Goal: Answer question/provide support

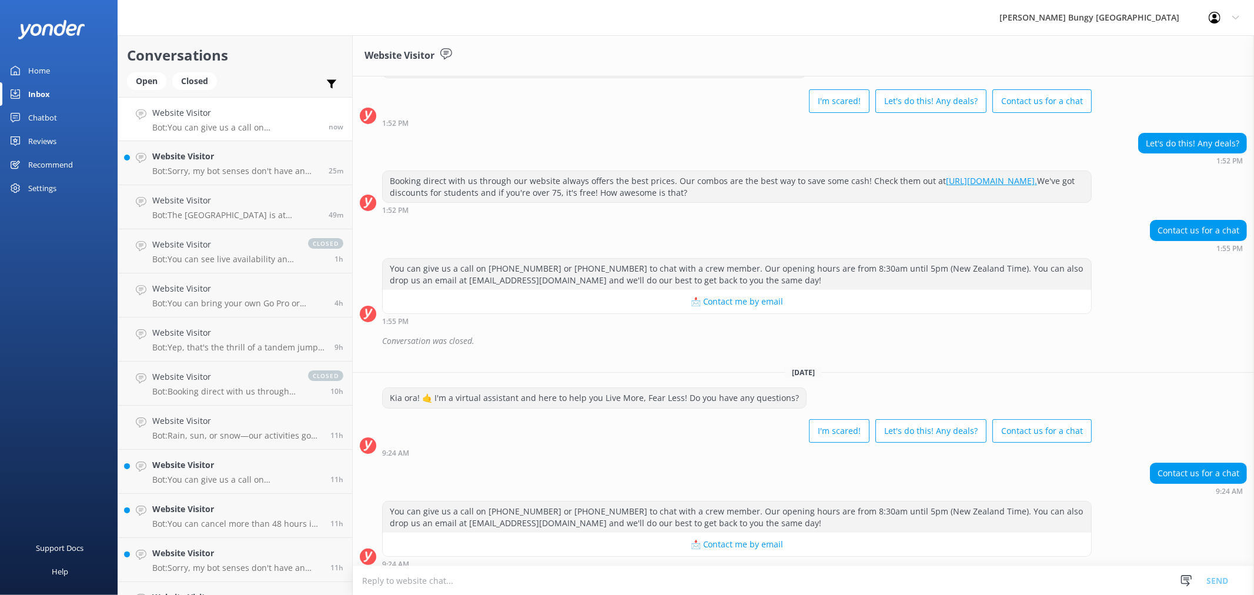
scroll to position [58, 0]
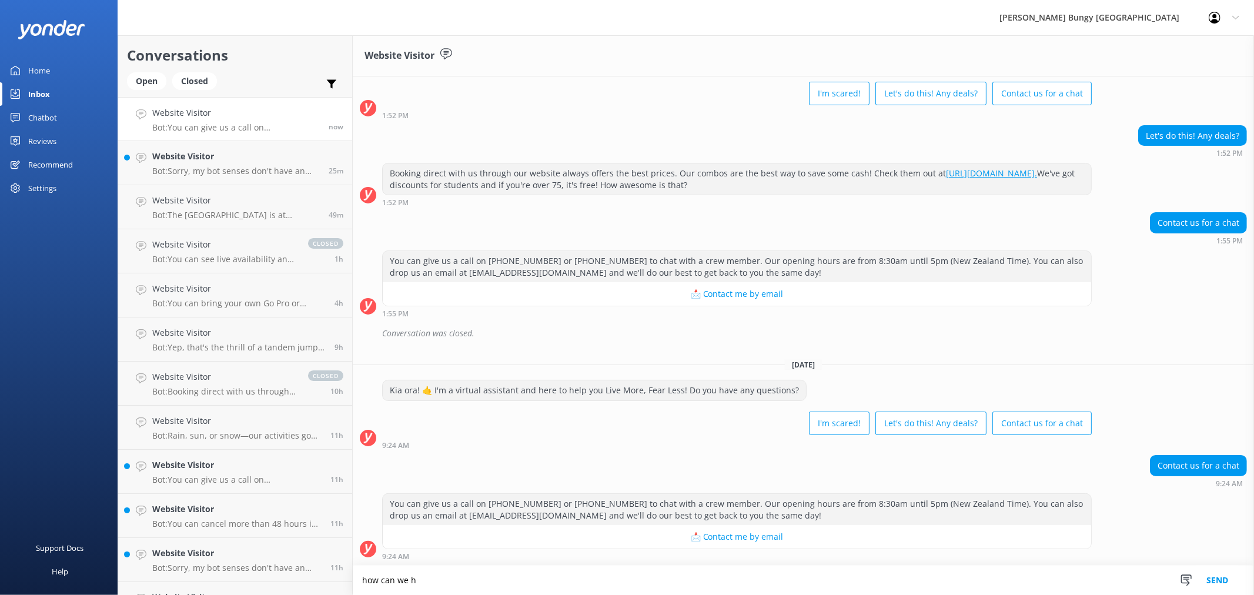
scroll to position [59, 0]
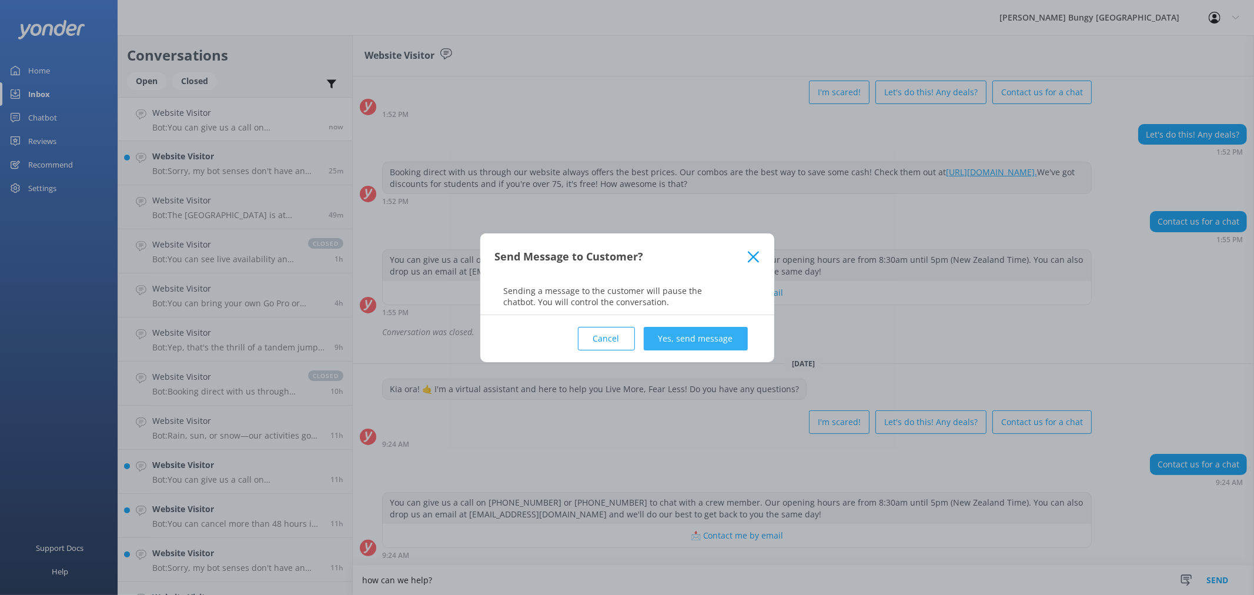
type textarea "how can we help?"
click at [718, 331] on button "Yes, send message" at bounding box center [696, 339] width 104 height 24
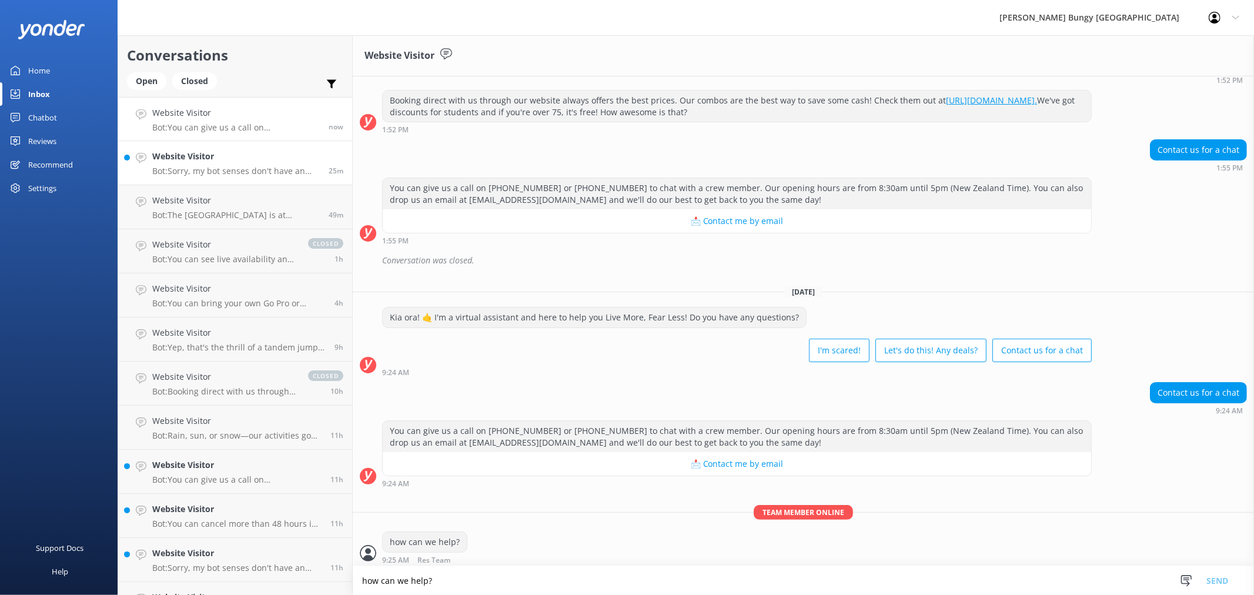
scroll to position [135, 0]
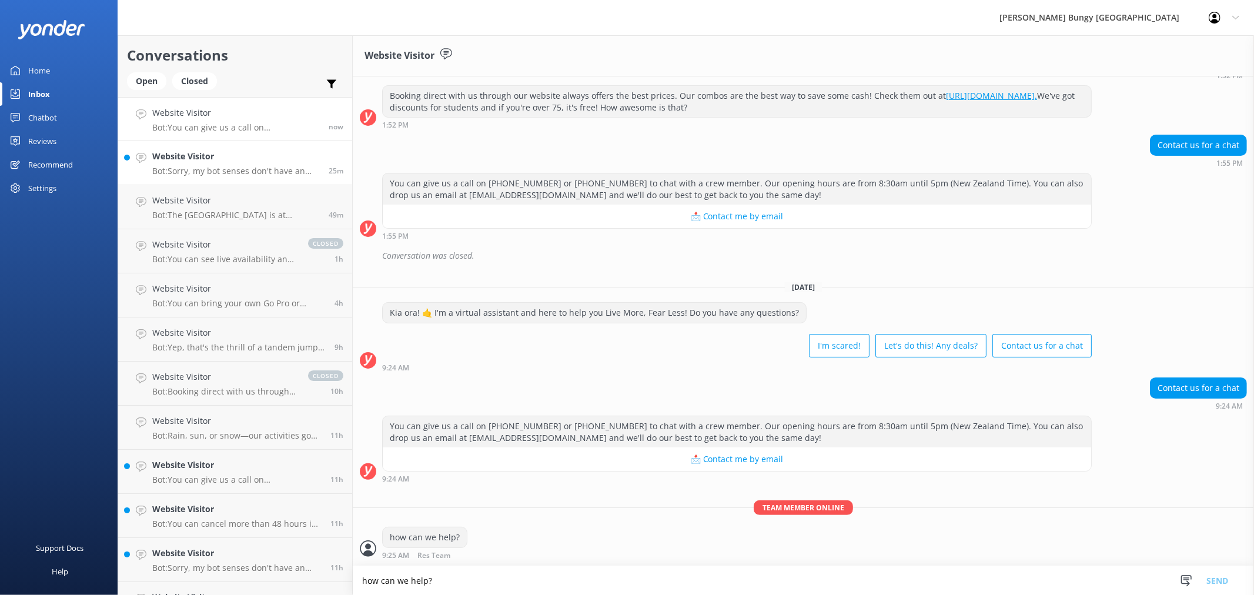
click at [299, 165] on div "Website Visitor Bot: Sorry, my bot senses don't have an answer for that, please…" at bounding box center [236, 163] width 168 height 26
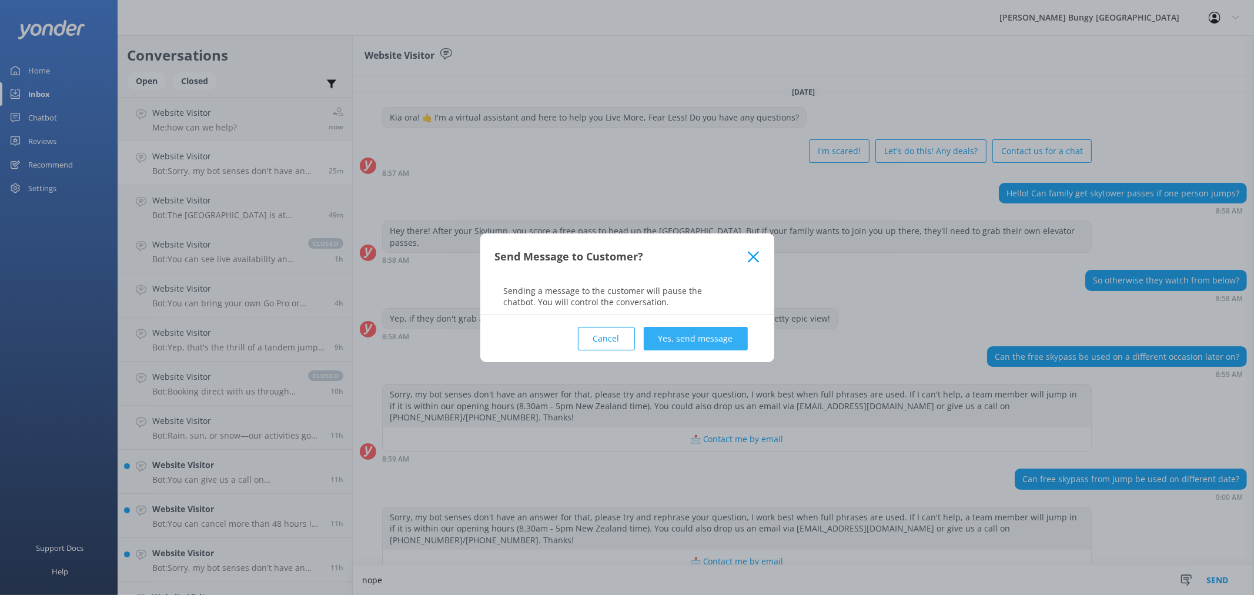
type textarea "nope"
click at [697, 337] on button "Yes, send message" at bounding box center [696, 339] width 104 height 24
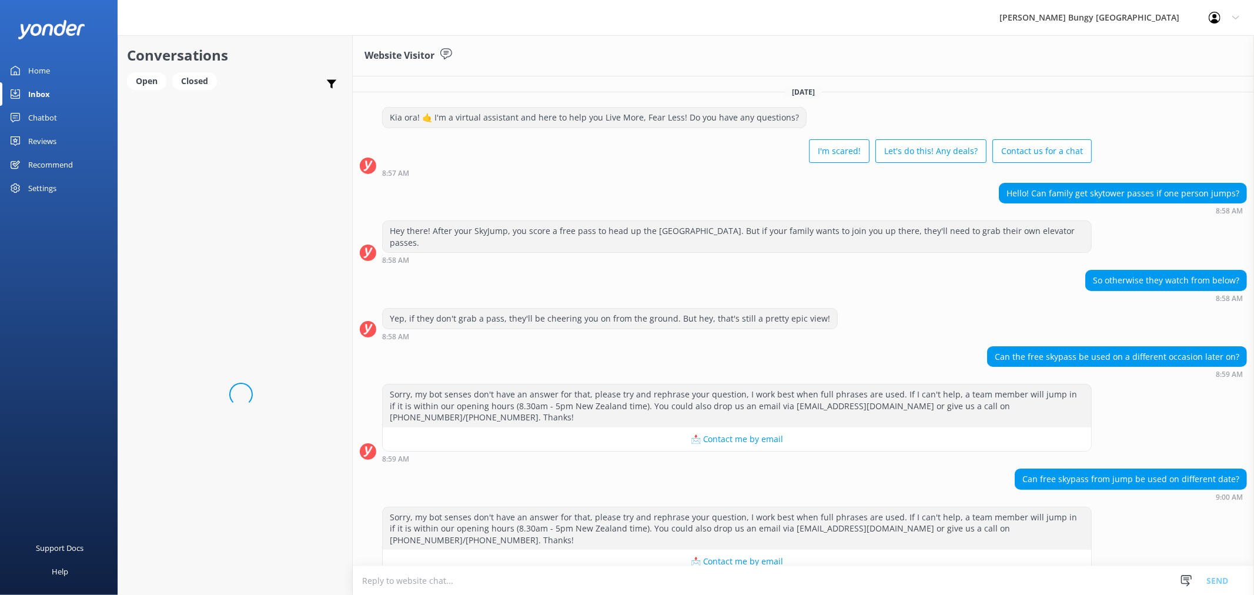
scroll to position [68, 0]
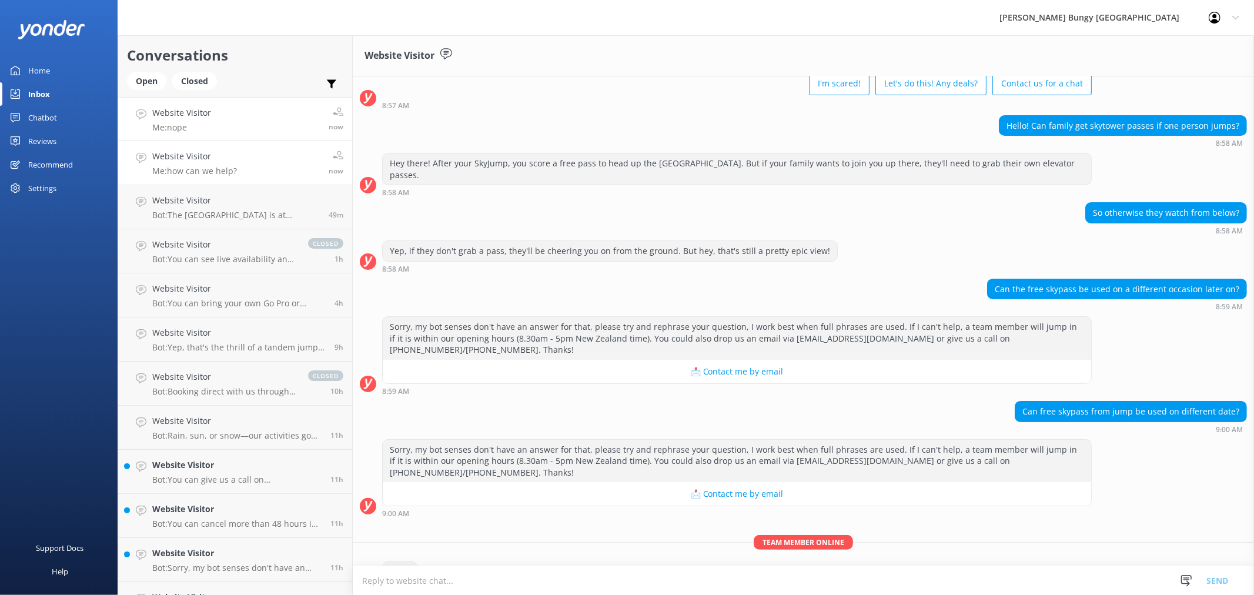
click at [248, 149] on link "Website Visitor Me: how can we help? now" at bounding box center [235, 163] width 234 height 44
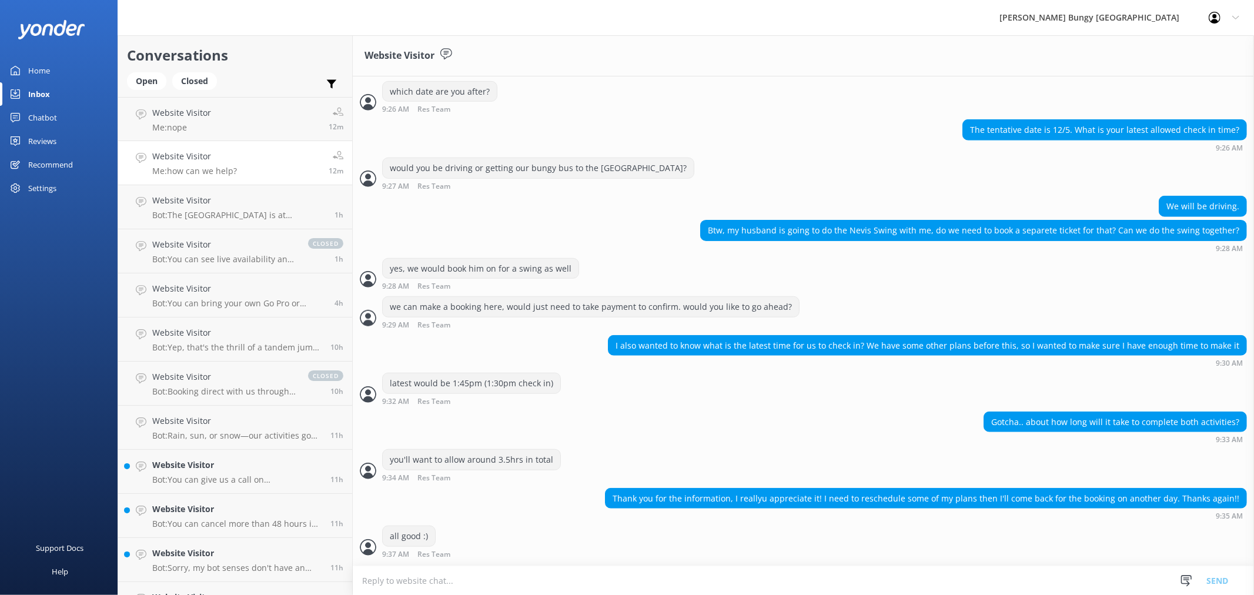
scroll to position [721, 0]
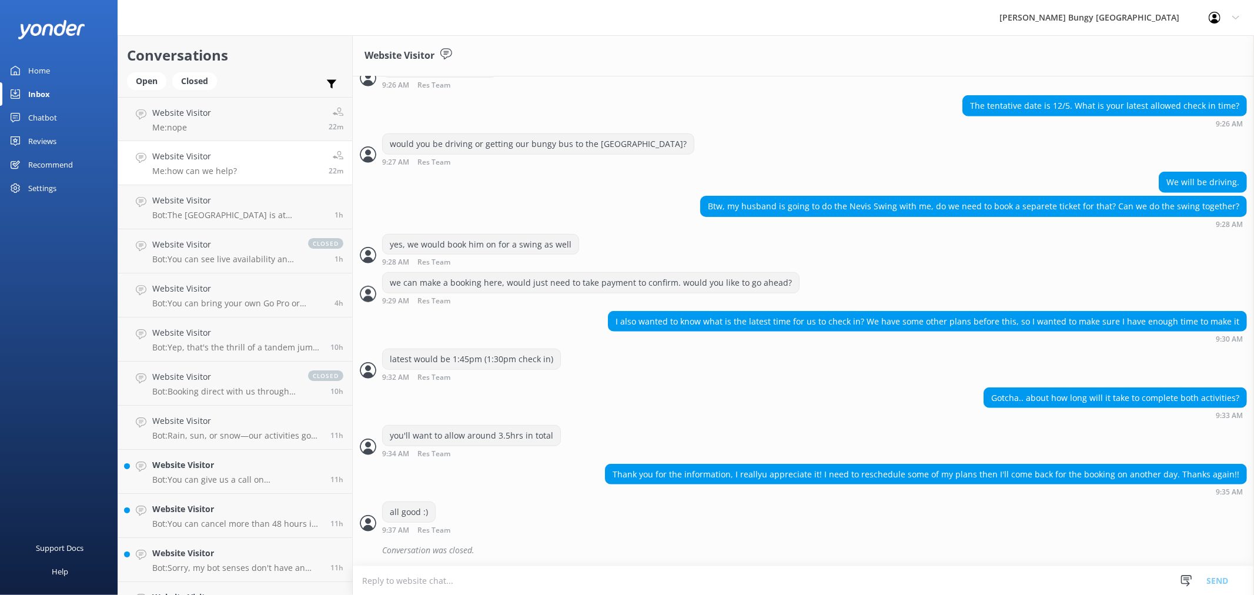
click at [279, 92] on div "Open Closed Important Assigned to me Unassigned" at bounding box center [235, 86] width 216 height 28
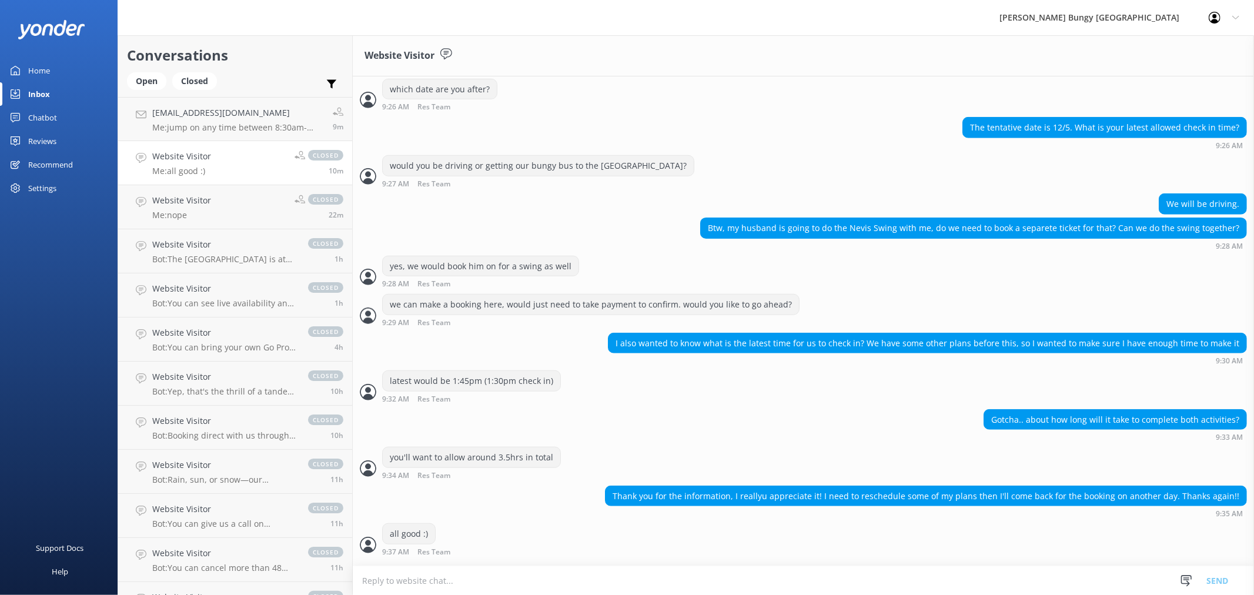
scroll to position [721, 0]
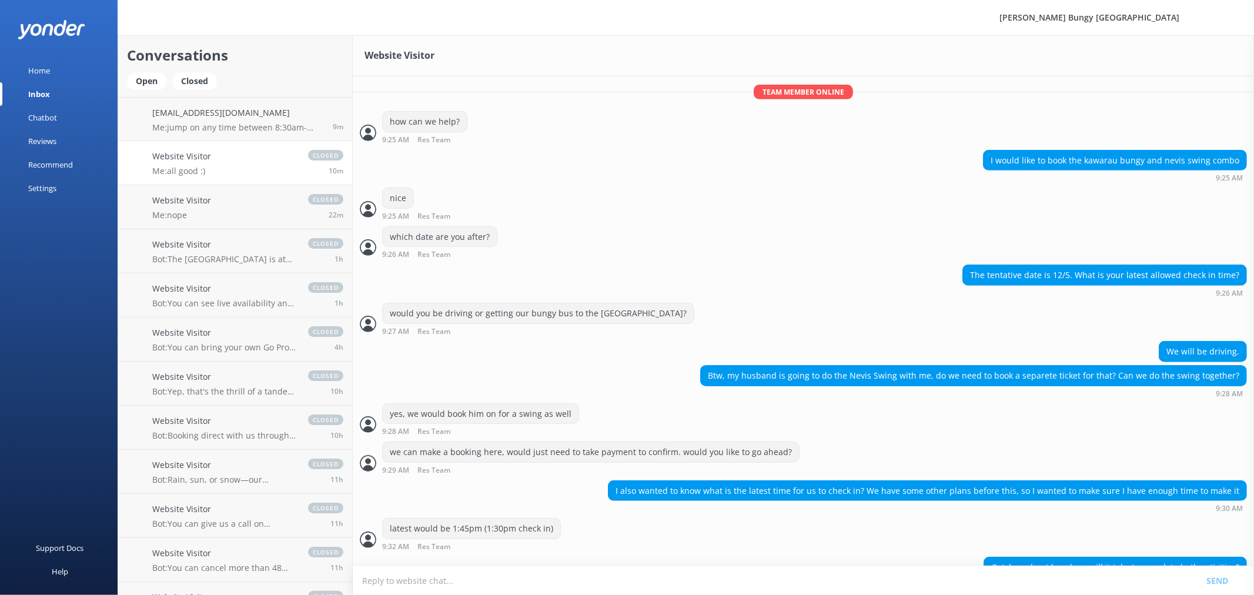
scroll to position [721, 0]
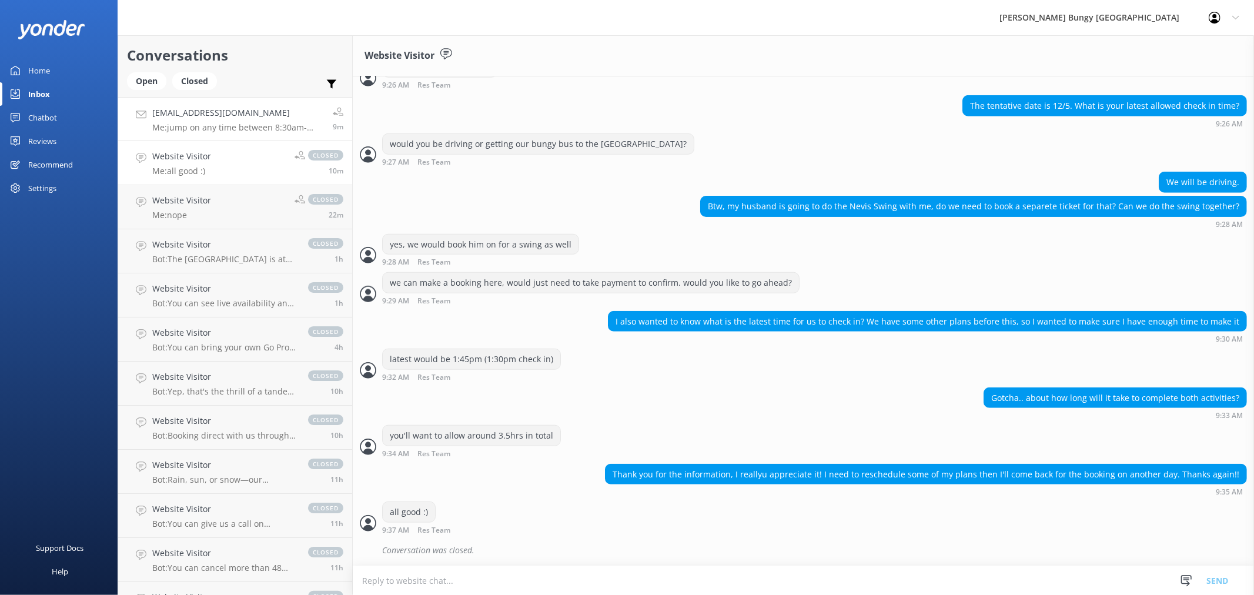
click at [301, 116] on h4 "[EMAIL_ADDRESS][DOMAIN_NAME]" at bounding box center [238, 112] width 172 height 13
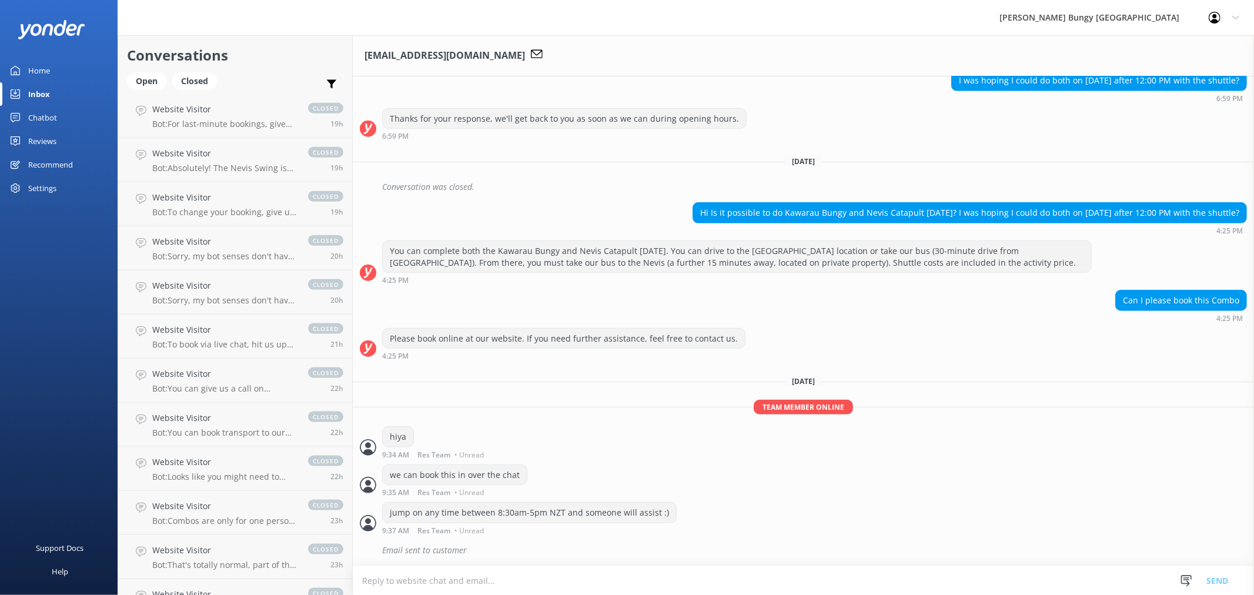
scroll to position [1241, 0]
